Goal: Browse casually: Explore the website without a specific task or goal

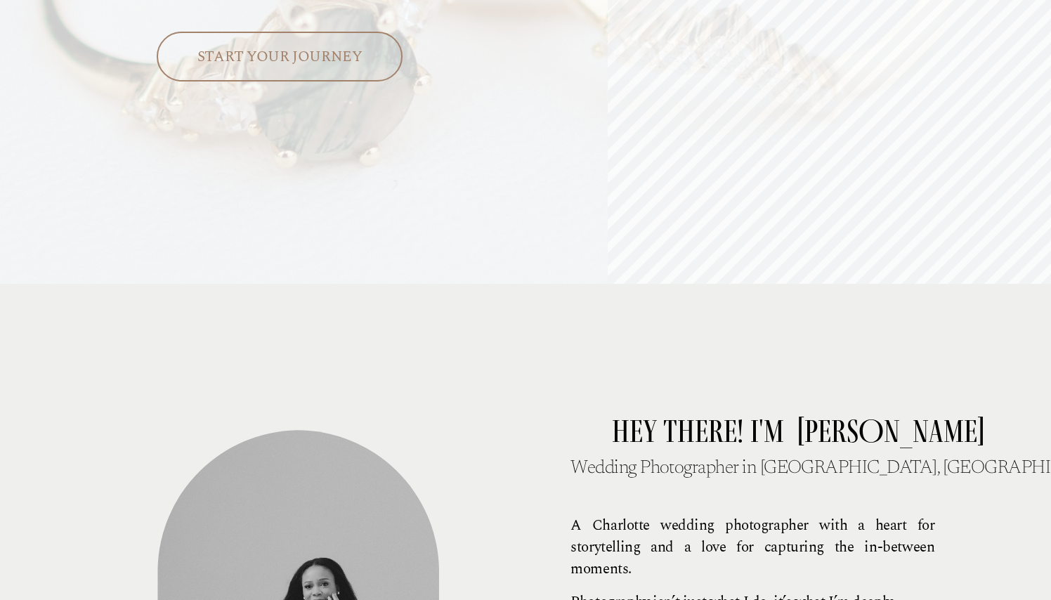
scroll to position [1388, 0]
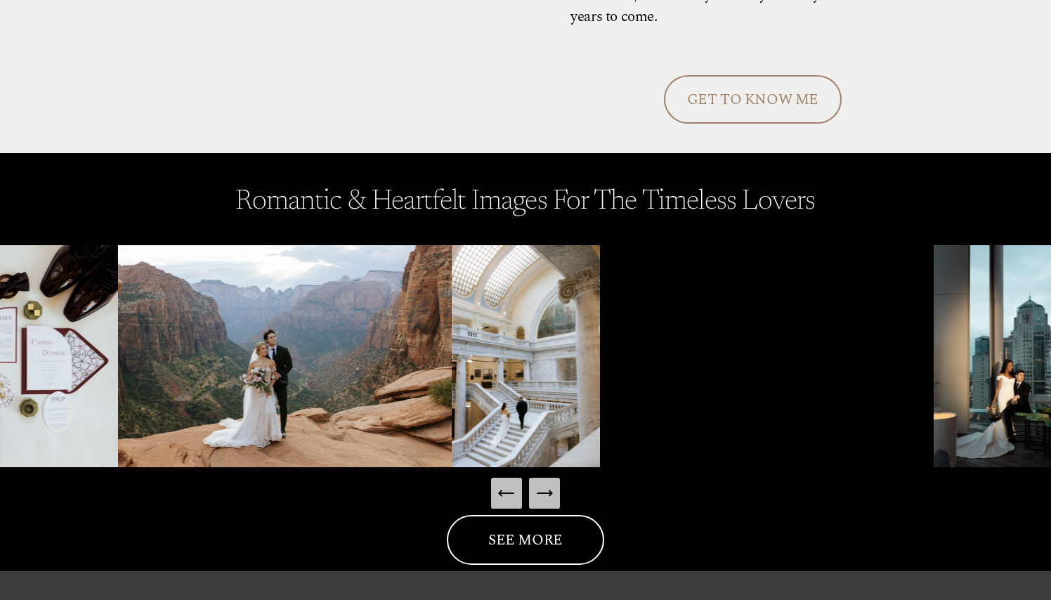
scroll to position [1897, 0]
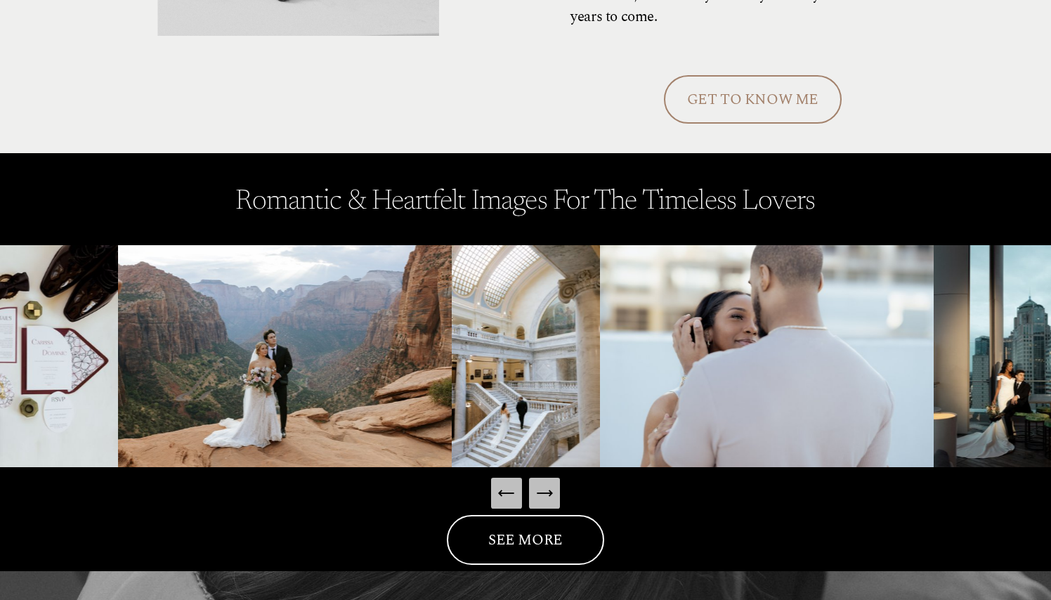
click at [539, 494] on icon "Next Slide" at bounding box center [544, 493] width 20 height 20
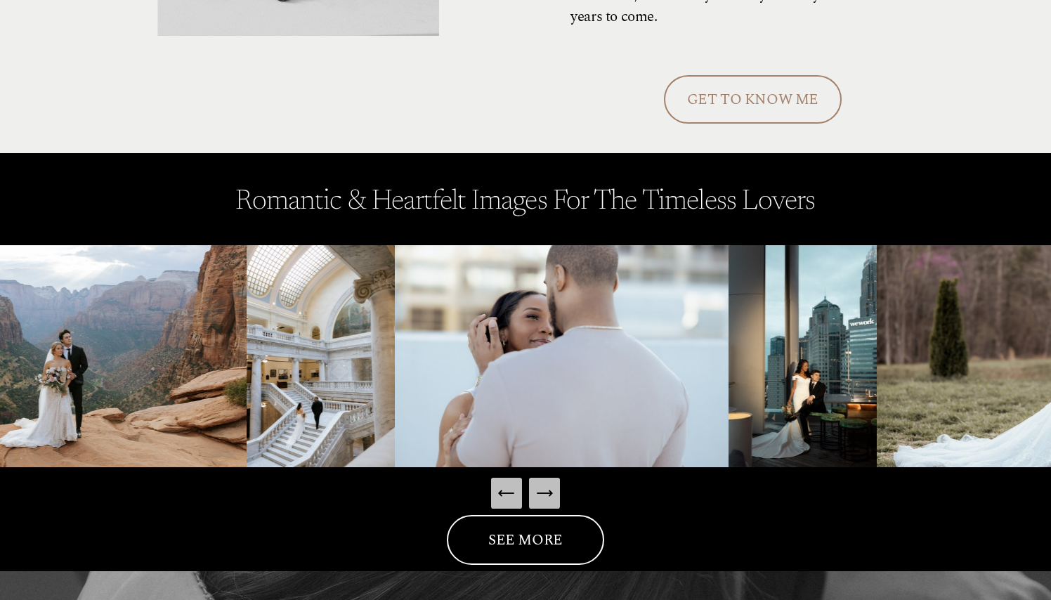
click at [539, 494] on icon "Next Slide" at bounding box center [544, 493] width 20 height 20
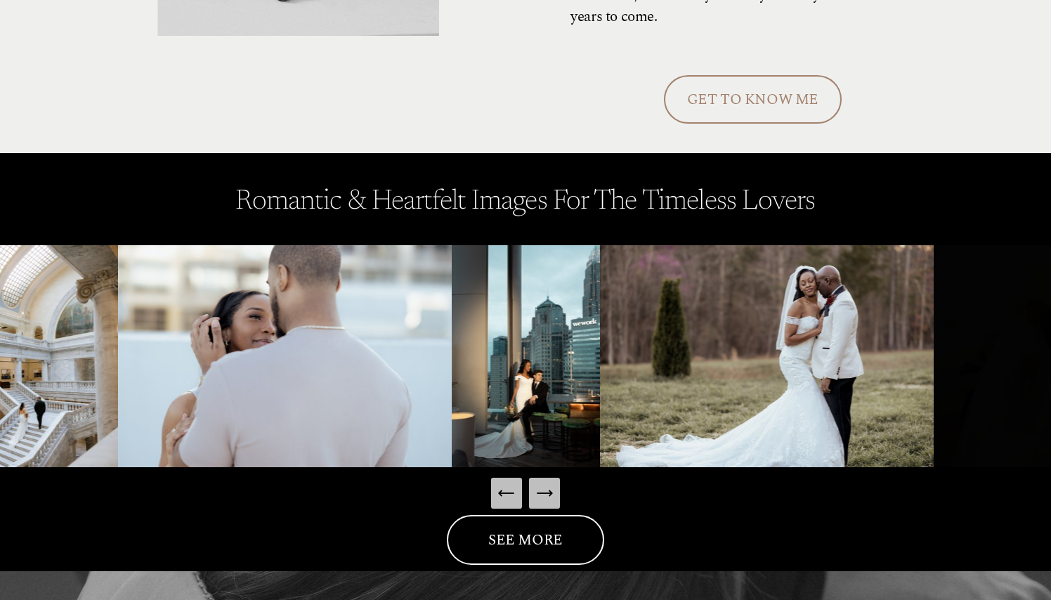
click at [543, 494] on icon "Next Slide" at bounding box center [544, 493] width 20 height 20
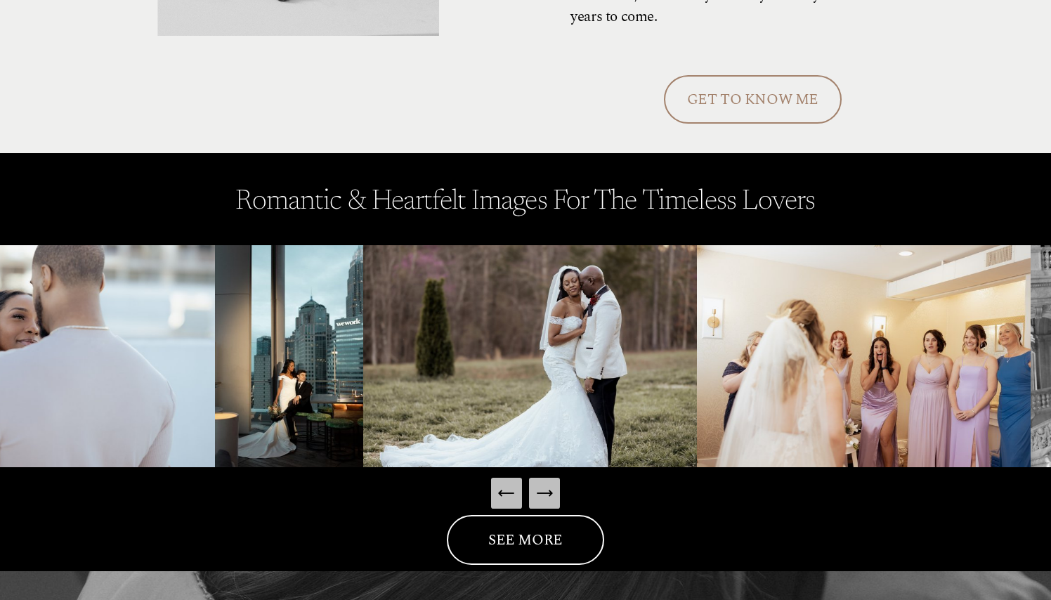
click at [543, 494] on icon "Next Slide" at bounding box center [544, 493] width 20 height 20
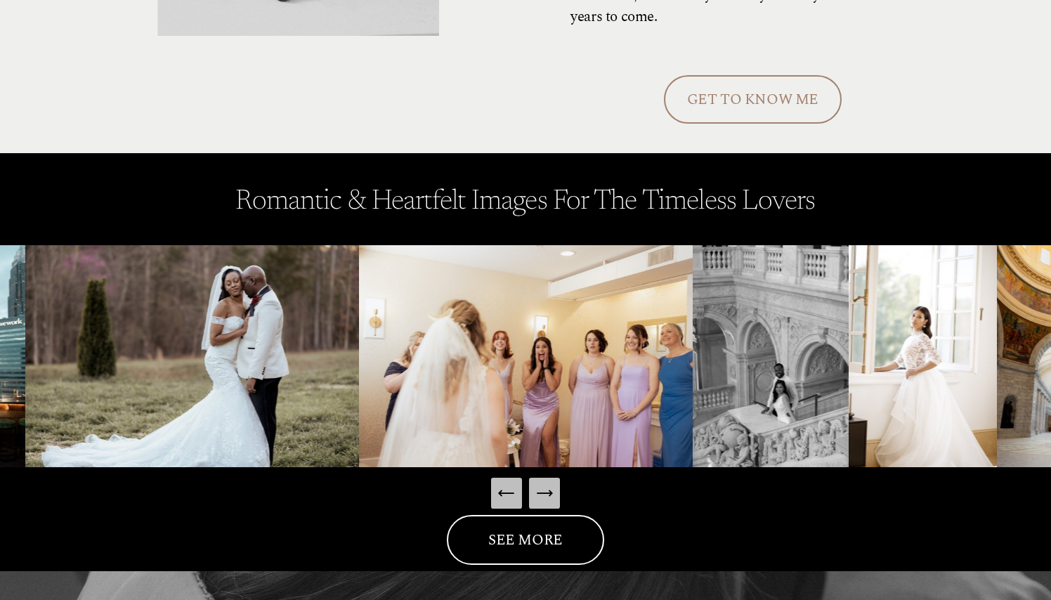
click at [543, 493] on icon "Next Slide" at bounding box center [544, 493] width 15 height 0
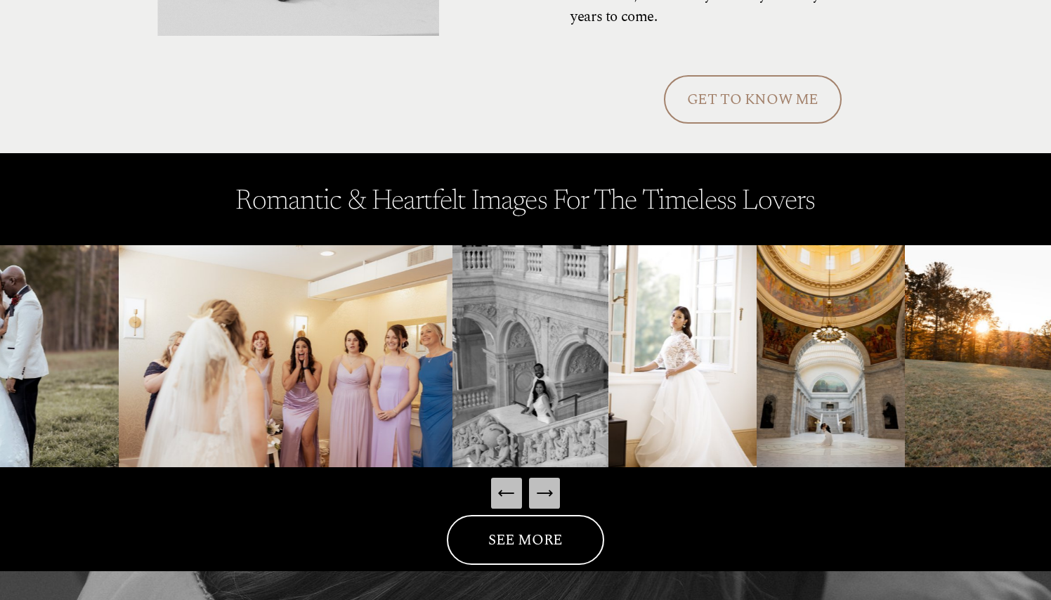
click at [543, 493] on icon "Next Slide" at bounding box center [544, 493] width 15 height 0
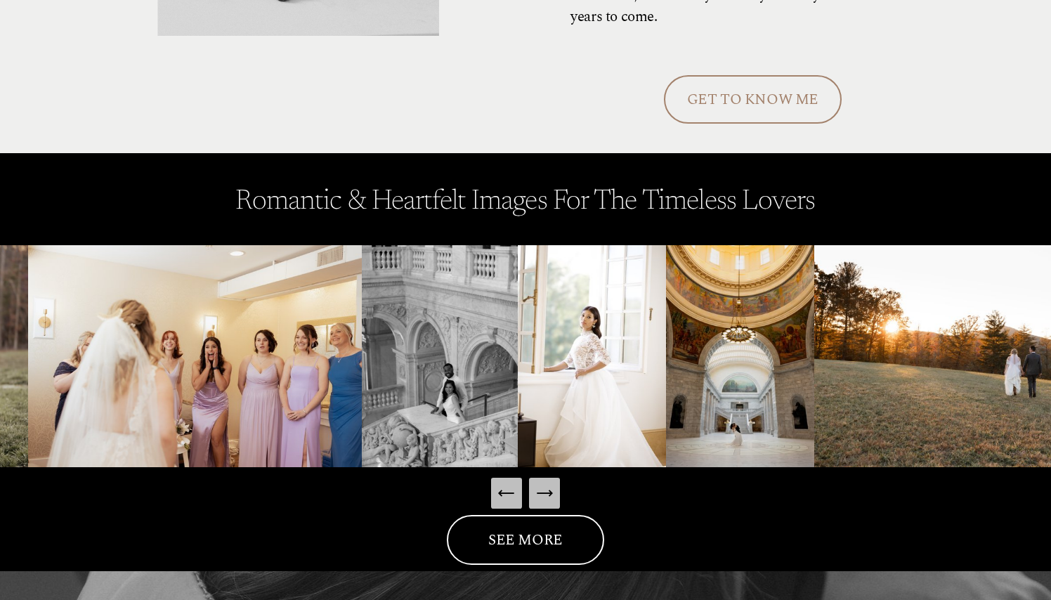
click at [543, 493] on icon "Next Slide" at bounding box center [544, 493] width 15 height 0
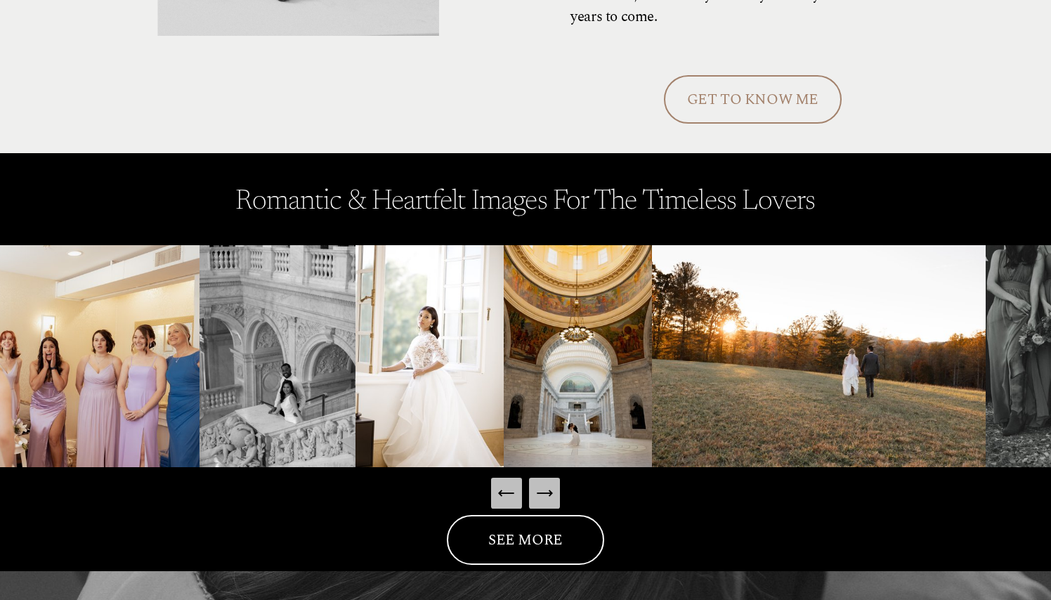
click at [543, 493] on icon "Next Slide" at bounding box center [544, 493] width 15 height 0
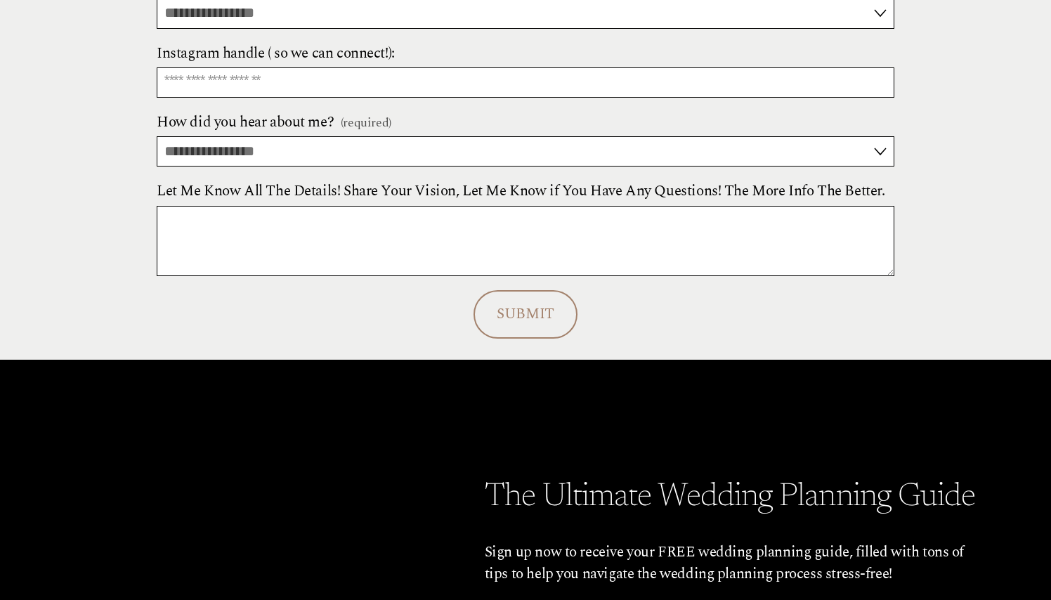
scroll to position [5829, 0]
